Goal: Find specific page/section: Find specific page/section

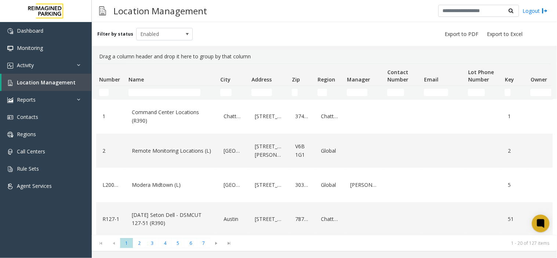
click at [146, 87] on td "Name Filter" at bounding box center [171, 92] width 92 height 13
click at [141, 92] on input "Name Filter" at bounding box center [164, 92] width 72 height 7
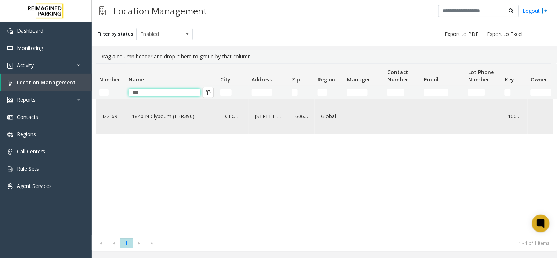
type input "***"
click at [209, 125] on div "1840 N Clybourn (I) (R390)" at bounding box center [171, 116] width 83 height 28
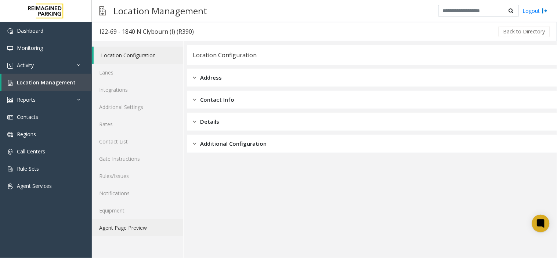
click at [156, 230] on link "Agent Page Preview" at bounding box center [137, 227] width 91 height 17
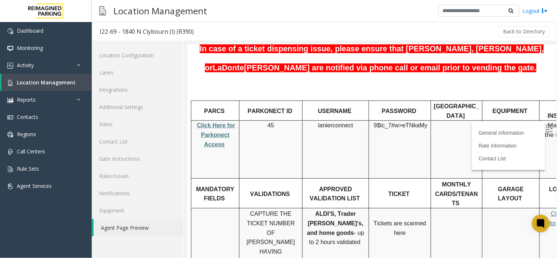
scroll to position [163, 0]
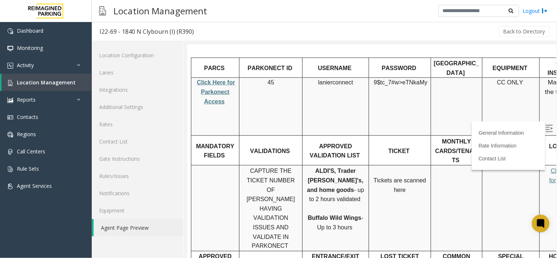
click at [545, 127] on img at bounding box center [548, 127] width 7 height 7
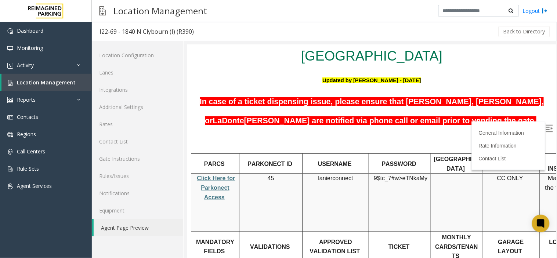
scroll to position [81, 0]
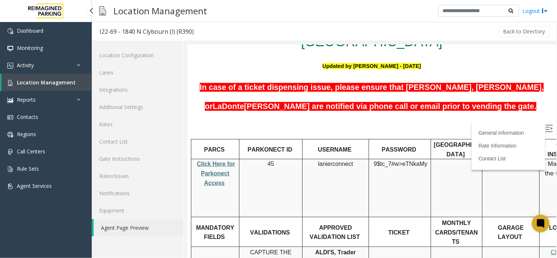
click at [55, 81] on span "Location Management" at bounding box center [46, 82] width 59 height 7
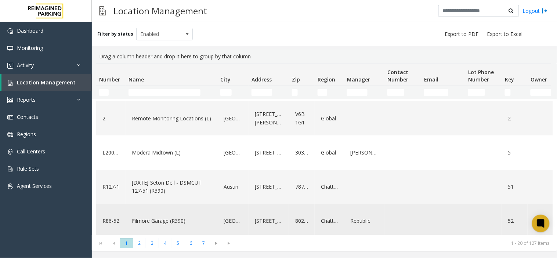
scroll to position [81, 0]
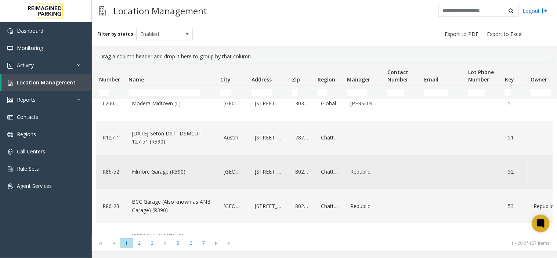
click at [146, 173] on link "Filmore Garage (R390)" at bounding box center [171, 172] width 83 height 12
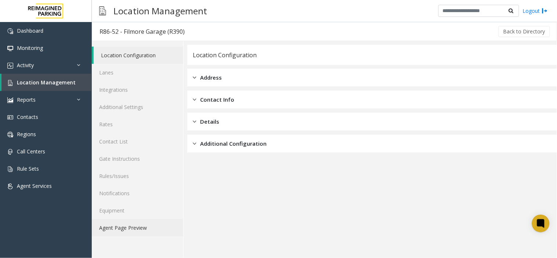
click at [123, 221] on link "Agent Page Preview" at bounding box center [137, 227] width 91 height 17
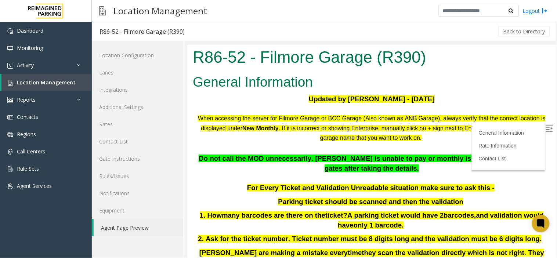
click at [545, 124] on img at bounding box center [548, 127] width 7 height 7
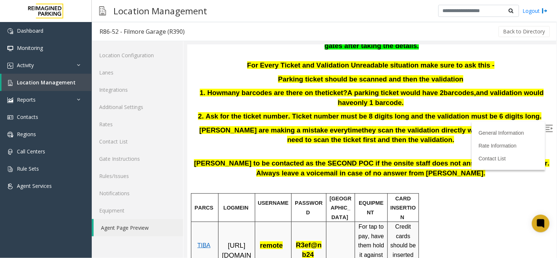
scroll to position [122, 0]
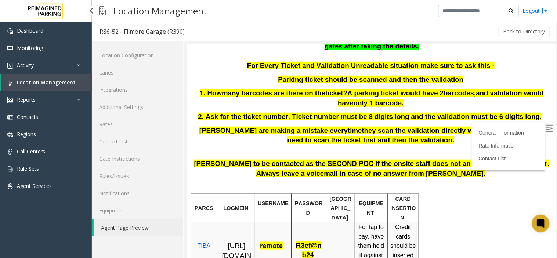
click at [28, 81] on span "Location Management" at bounding box center [46, 82] width 59 height 7
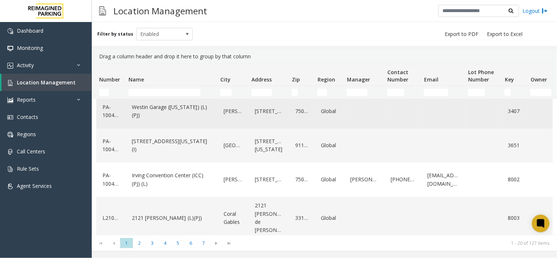
scroll to position [562, 0]
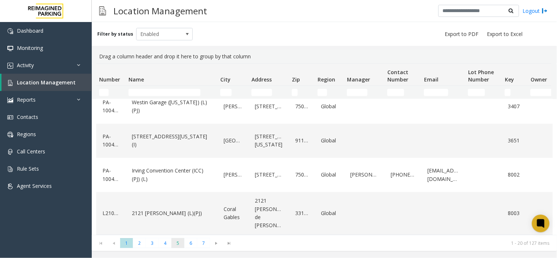
click at [182, 243] on span "5" at bounding box center [177, 243] width 13 height 10
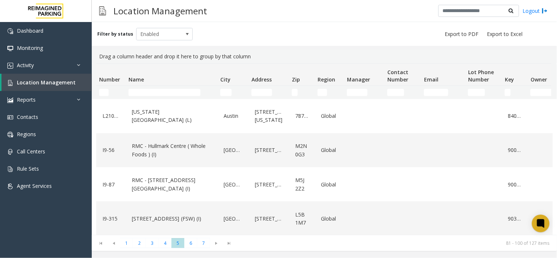
scroll to position [204, 0]
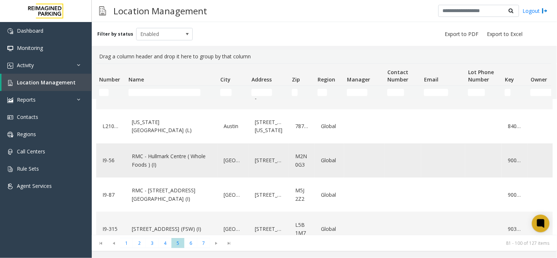
click at [142, 150] on link "RMC - Hullmark Centre ( Whole Foods ) (I)" at bounding box center [171, 160] width 83 height 20
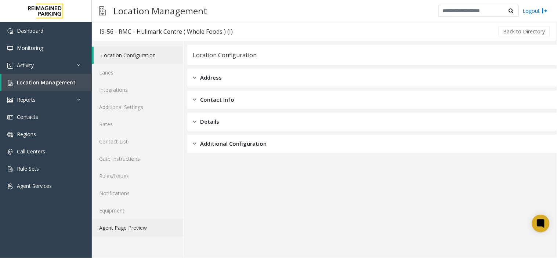
click at [125, 225] on link "Agent Page Preview" at bounding box center [137, 227] width 91 height 17
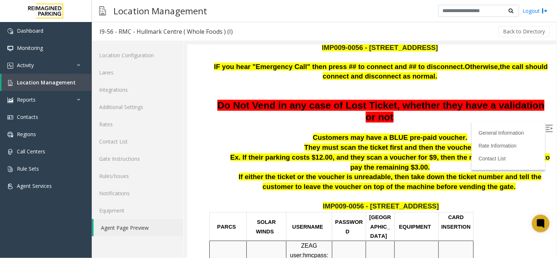
scroll to position [122, 0]
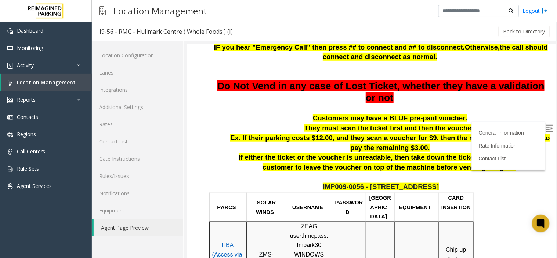
click at [545, 127] on img at bounding box center [548, 127] width 7 height 7
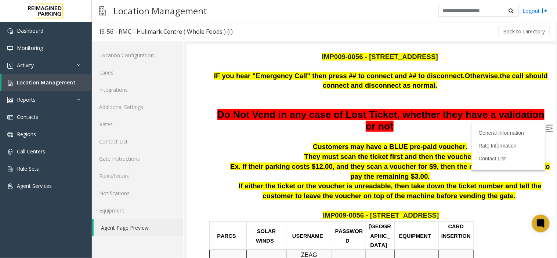
scroll to position [81, 0]
